Goal: Task Accomplishment & Management: Use online tool/utility

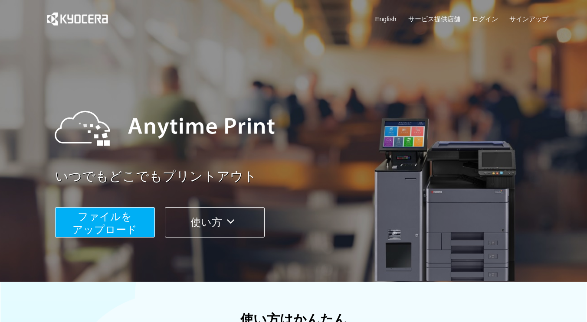
scroll to position [130, 0]
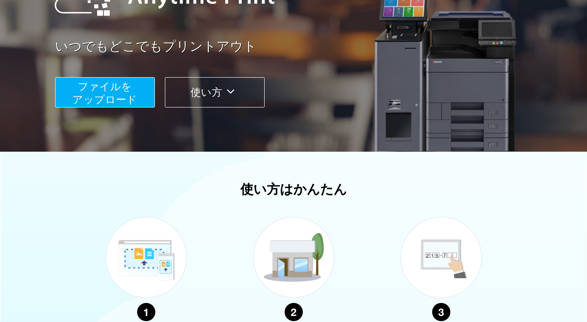
click at [100, 93] on span "ファイルを ​​アップロード" at bounding box center [104, 93] width 65 height 25
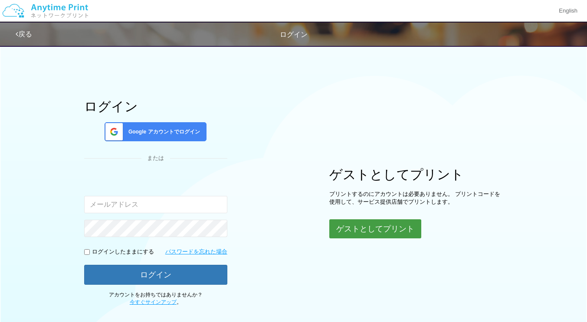
click at [372, 231] on button "ゲストとしてプリント" at bounding box center [375, 229] width 92 height 19
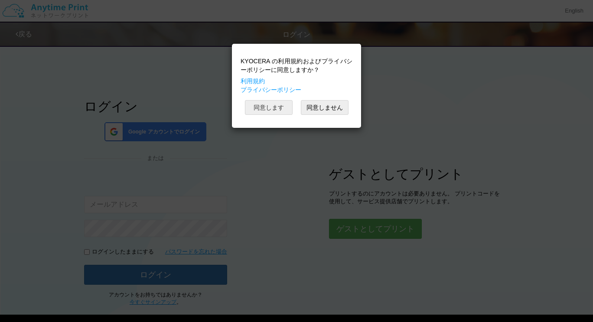
click at [270, 108] on button "同意します" at bounding box center [269, 107] width 48 height 15
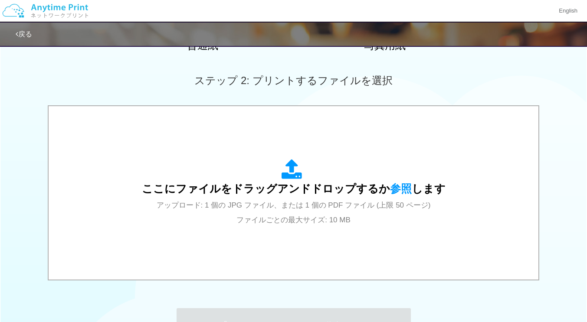
scroll to position [260, 0]
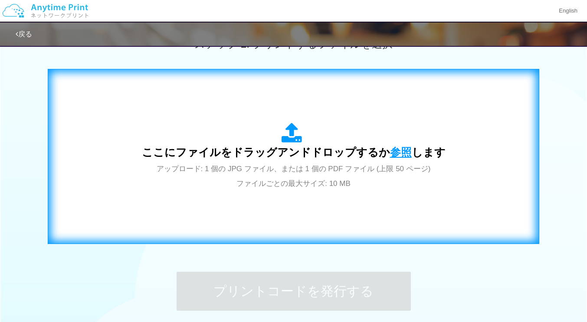
click at [395, 149] on span "参照" at bounding box center [401, 152] width 22 height 12
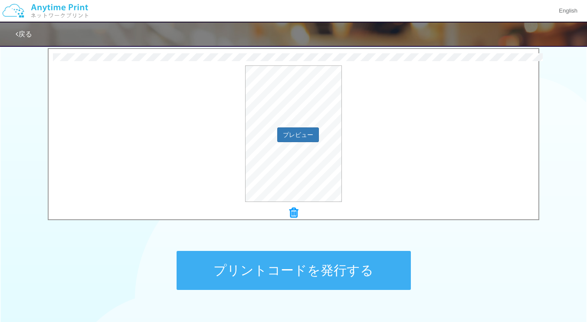
scroll to position [338, 0]
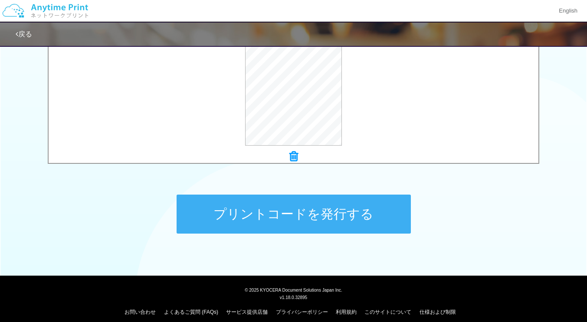
click at [305, 215] on button "プリントコードを発行する" at bounding box center [294, 214] width 234 height 39
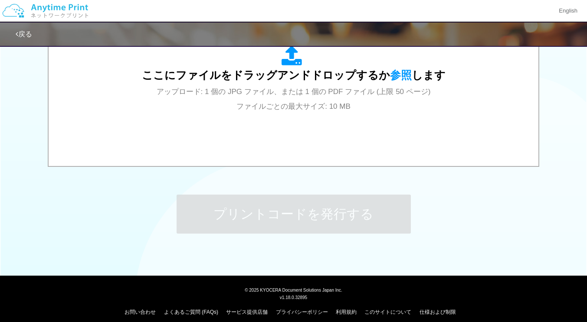
scroll to position [0, 0]
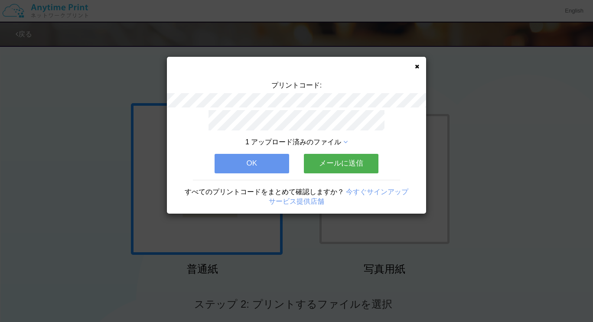
click at [354, 158] on button "メールに送信" at bounding box center [341, 163] width 75 height 19
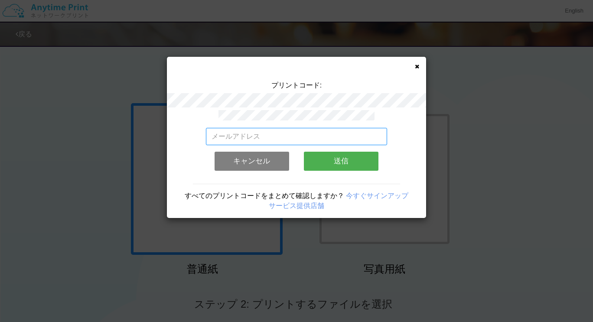
drag, startPoint x: 230, startPoint y: 133, endPoint x: 556, endPoint y: 144, distance: 326.0
click at [230, 133] on input "email" at bounding box center [297, 136] width 182 height 17
type input "[EMAIL_ADDRESS][DOMAIN_NAME]"
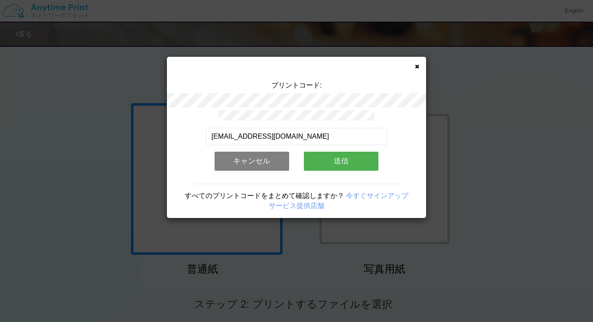
click at [341, 154] on button "送信" at bounding box center [341, 161] width 75 height 19
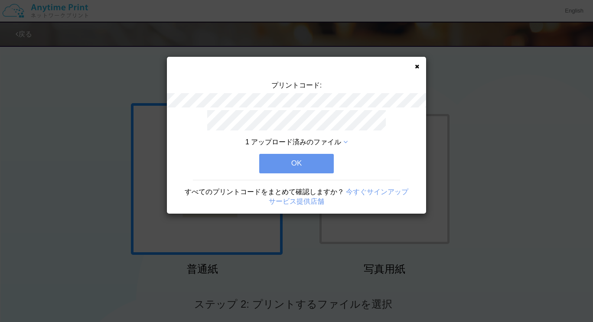
click at [309, 163] on button "OK" at bounding box center [296, 163] width 75 height 19
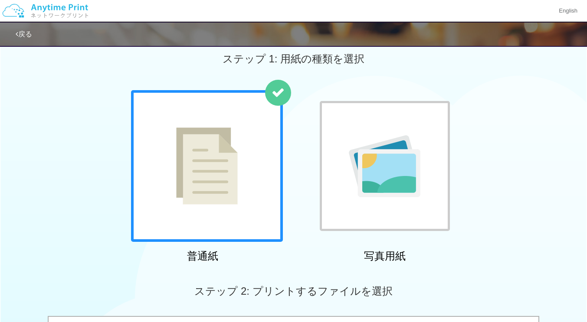
scroll to position [13, 0]
click at [329, 283] on div "ステップ 2: プリントするファイルを選択" at bounding box center [293, 291] width 587 height 49
